Goal: Task Accomplishment & Management: Manage account settings

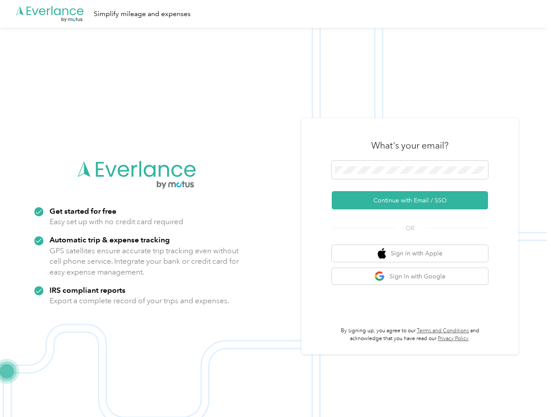
click at [276, 209] on img at bounding box center [273, 236] width 547 height 417
click at [276, 14] on div ".cls-1 { fill: #00adee; } .cls-2 { fill: #fff; } .cls-3 { fill: #707372; } .cls…" at bounding box center [273, 14] width 547 height 28
click at [414, 200] on button "Continue with Email / SSO" at bounding box center [410, 200] width 156 height 18
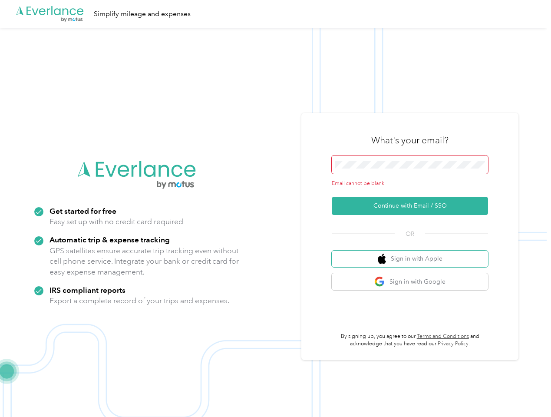
click at [414, 253] on button "Sign in with Apple" at bounding box center [410, 259] width 156 height 17
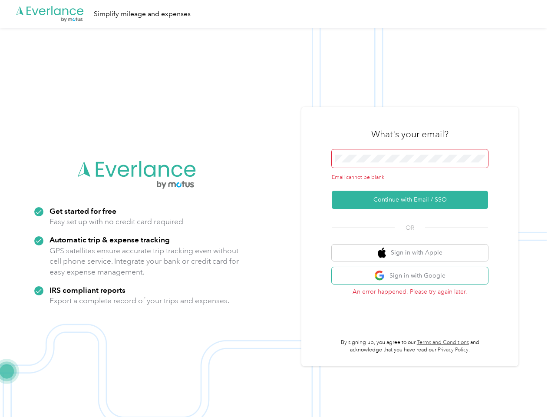
click at [414, 276] on button "Sign in with Google" at bounding box center [410, 275] width 156 height 17
